Goal: Understand process/instructions: Learn how to perform a task or action

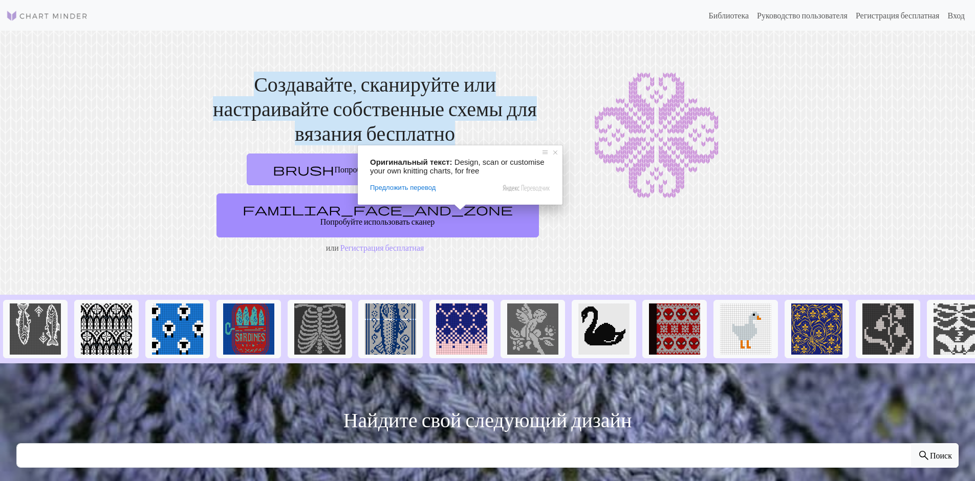
click at [346, 172] on ya-tr-span "Попробуйте воспользоваться редактором" at bounding box center [405, 169] width 142 height 10
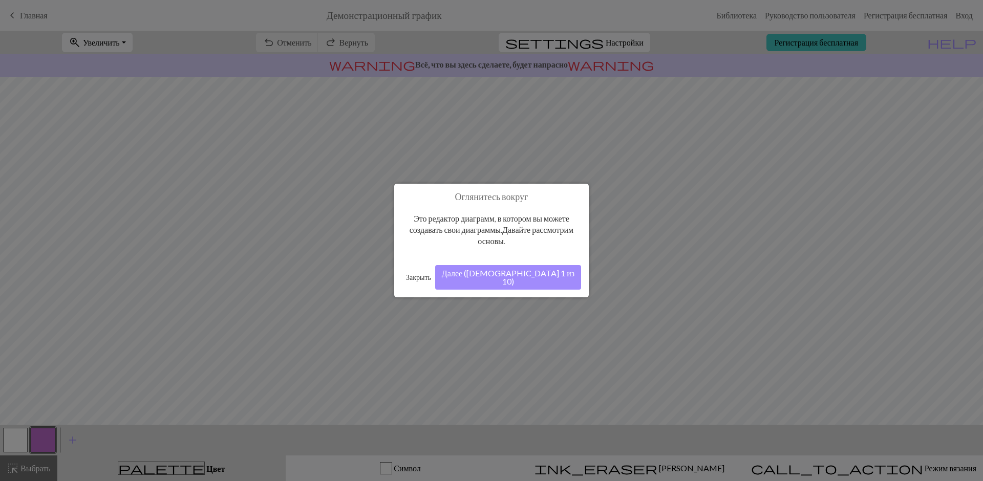
click at [556, 278] on button "Далее ([DEMOGRAPHIC_DATA] 1 из 10)" at bounding box center [508, 277] width 146 height 25
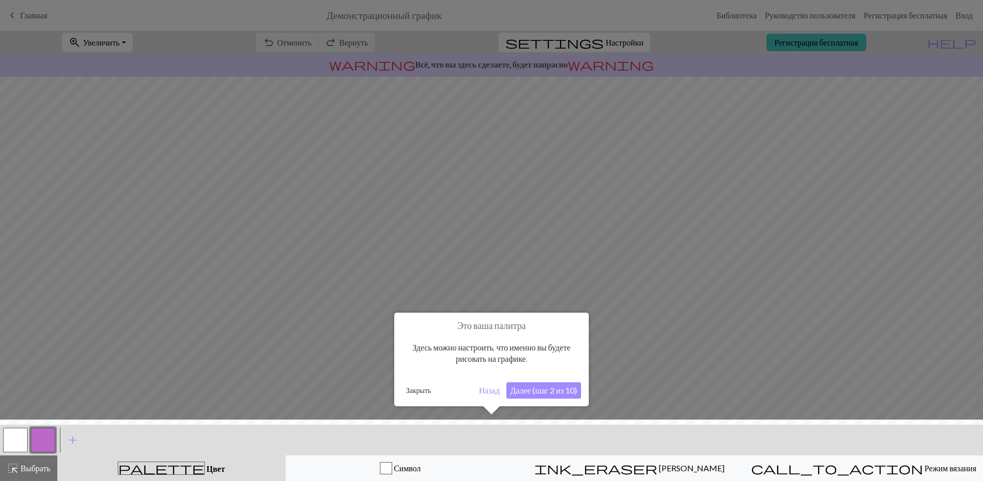
click at [842, 468] on div at bounding box center [491, 453] width 993 height 67
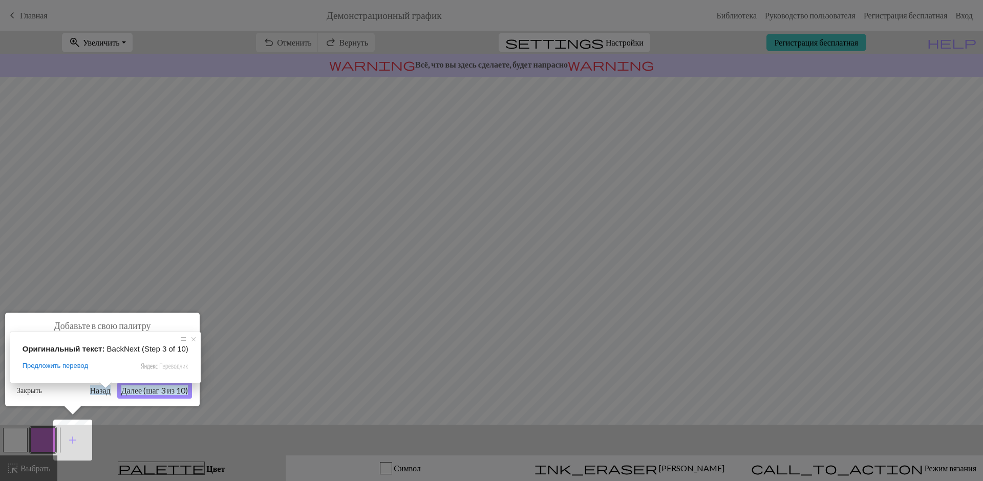
click at [164, 390] on ya-tr-span "Далее (шаг 3 из 10)" at bounding box center [154, 391] width 67 height 10
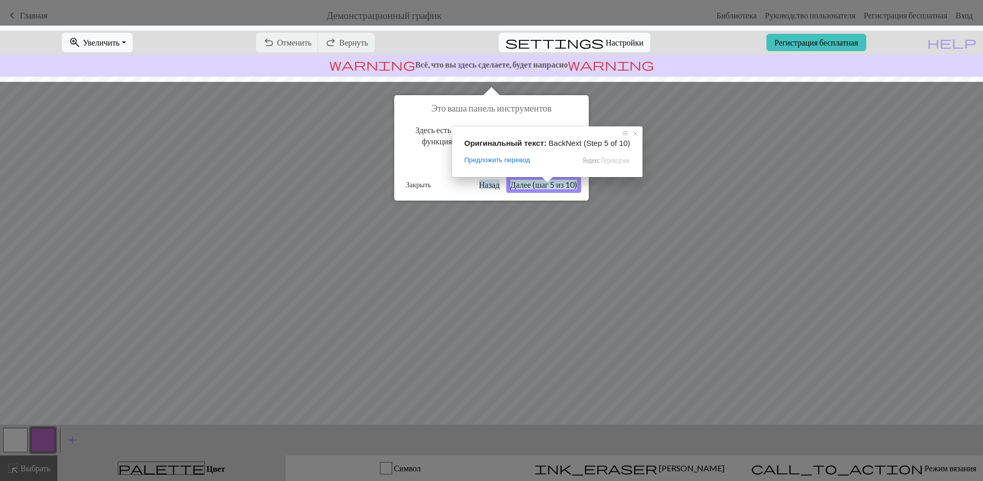
click at [546, 185] on ya-tr-span "Далее (шаг 5 из 10)" at bounding box center [544, 185] width 67 height 10
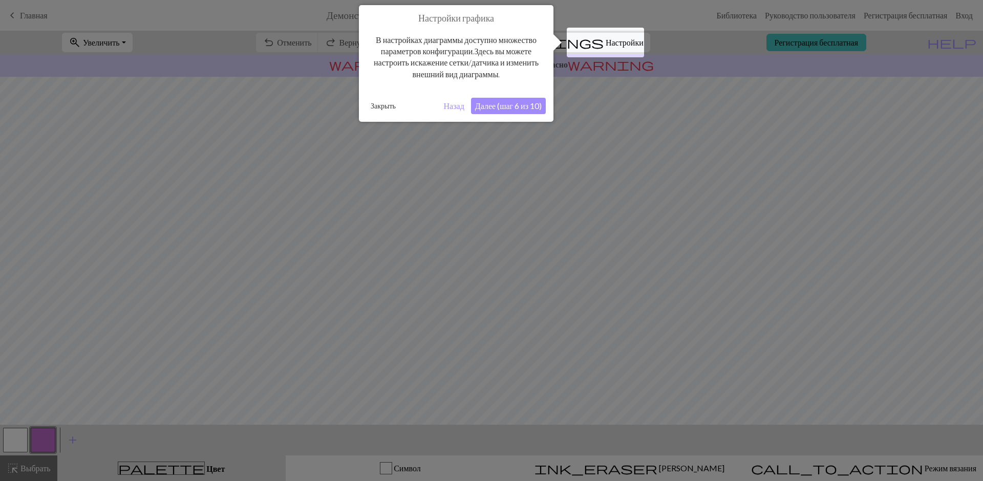
click at [526, 100] on button "Далее (шаг 6 из 10)" at bounding box center [508, 106] width 75 height 16
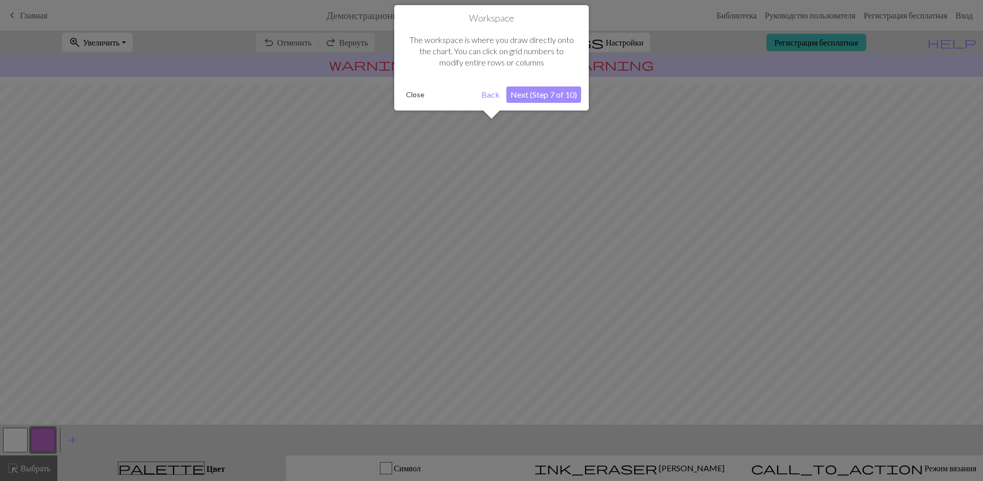
scroll to position [33, 0]
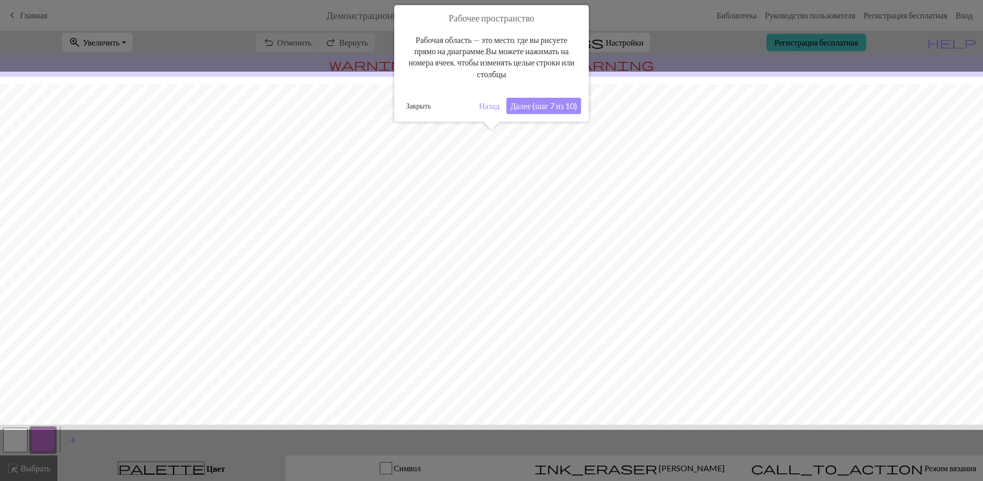
click at [561, 99] on div "Рабочее пространство Рабочая область — это место, где вы рисуете прямо на диагр…" at bounding box center [491, 63] width 195 height 117
click at [561, 103] on ya-tr-span "Далее (шаг 7 из 10)" at bounding box center [544, 106] width 67 height 10
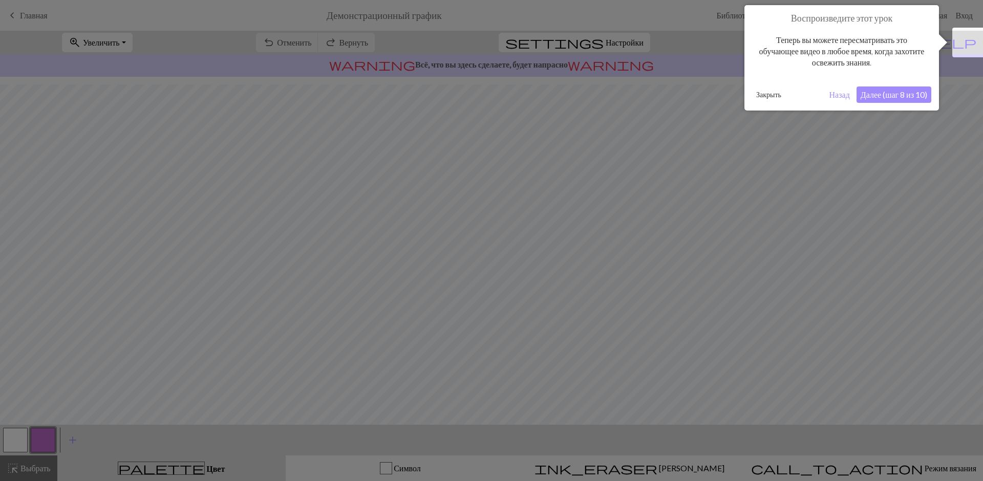
click at [886, 94] on ya-tr-span "Далее (шаг 8 из 10)" at bounding box center [894, 95] width 67 height 10
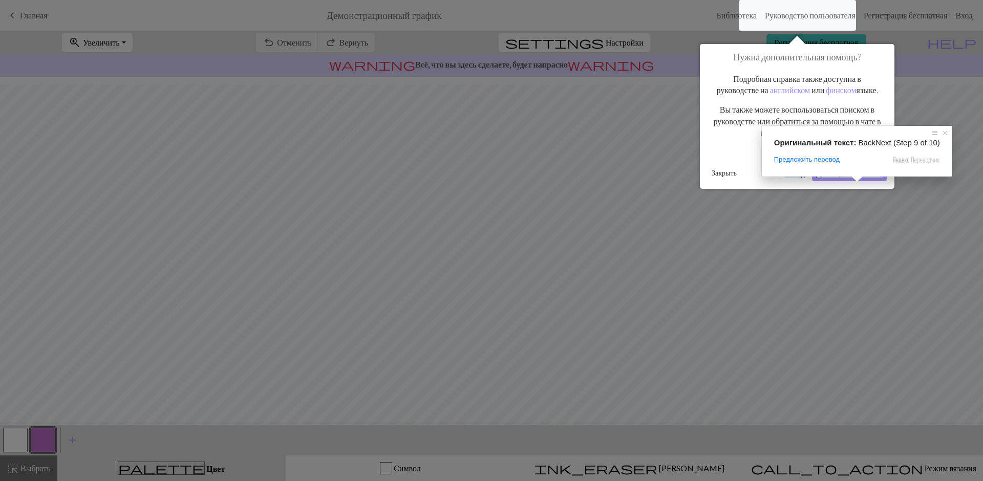
click at [854, 178] on ya-tr-span "Далее (шаг 9 из 10)" at bounding box center [849, 173] width 67 height 10
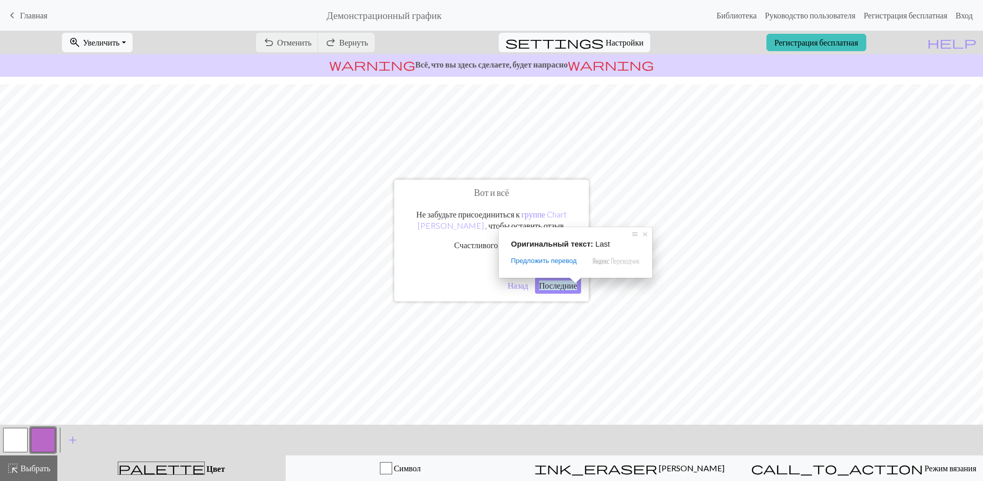
click at [552, 287] on ya-tr-span "Последние" at bounding box center [558, 286] width 38 height 10
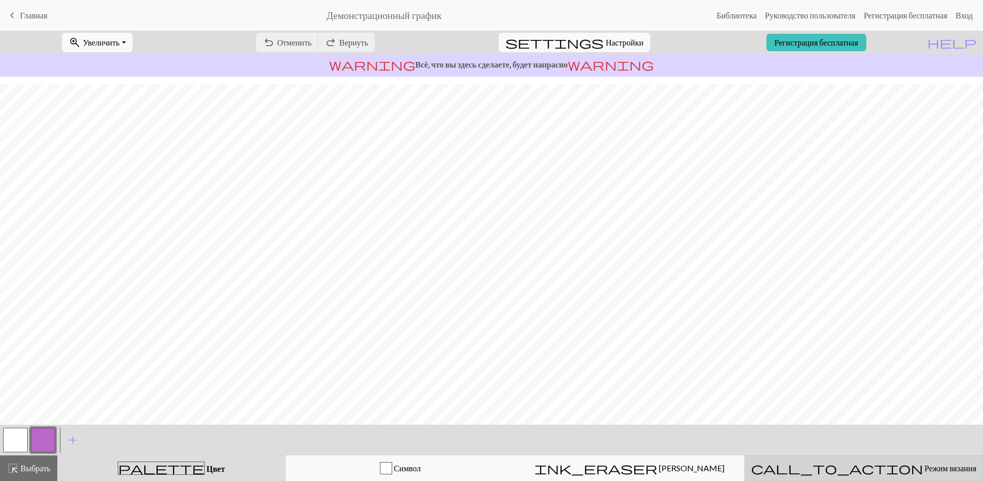
click at [925, 471] on ya-tr-span "Режим вязания" at bounding box center [951, 468] width 52 height 10
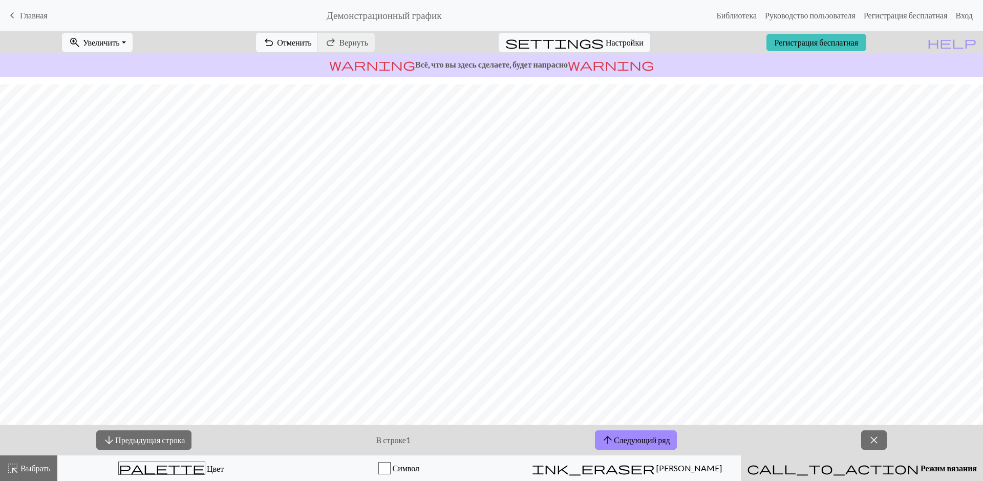
click at [921, 471] on ya-tr-span "Режим вязания" at bounding box center [949, 468] width 56 height 10
